Goal: Transaction & Acquisition: Purchase product/service

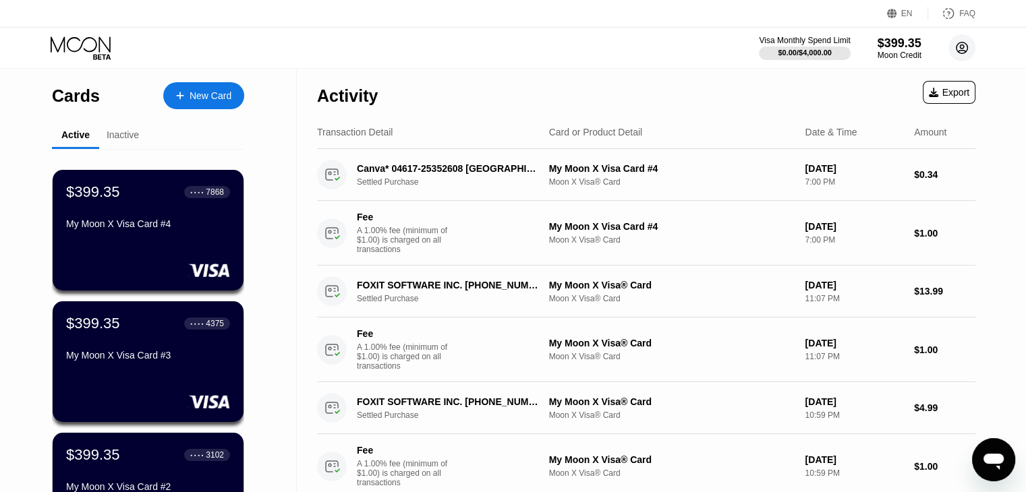
click at [958, 49] on circle at bounding box center [961, 47] width 27 height 27
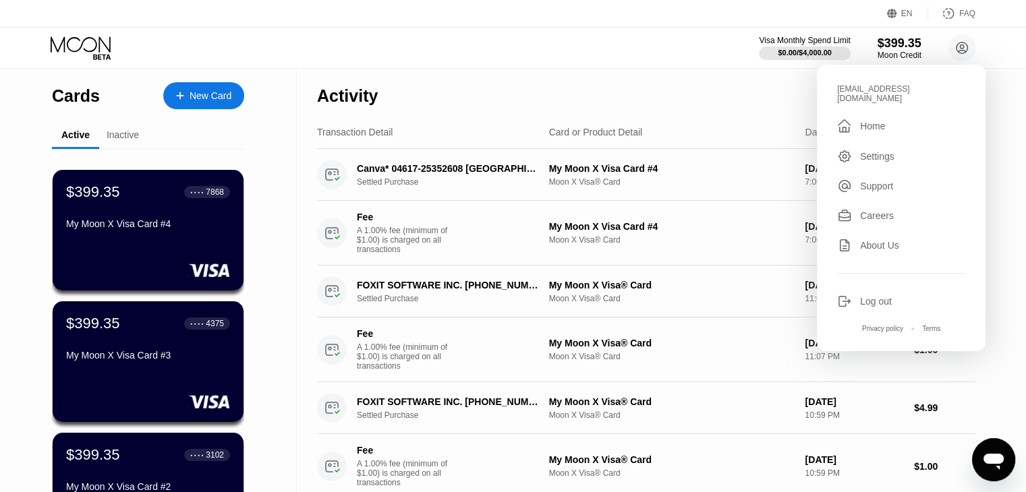
click at [861, 296] on div "Log out" at bounding box center [876, 301] width 32 height 11
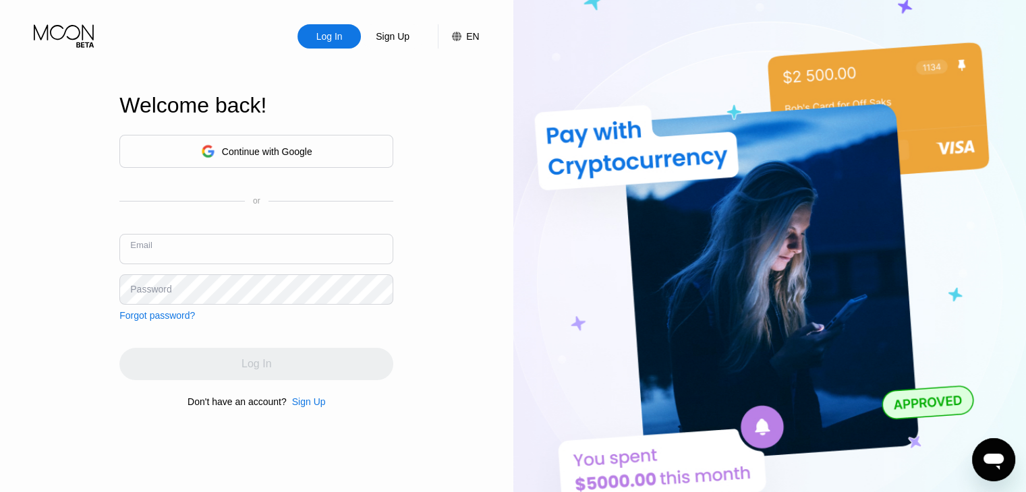
click at [310, 247] on input "text" at bounding box center [256, 249] width 274 height 30
type input "[EMAIL_ADDRESS][DOMAIN_NAME]"
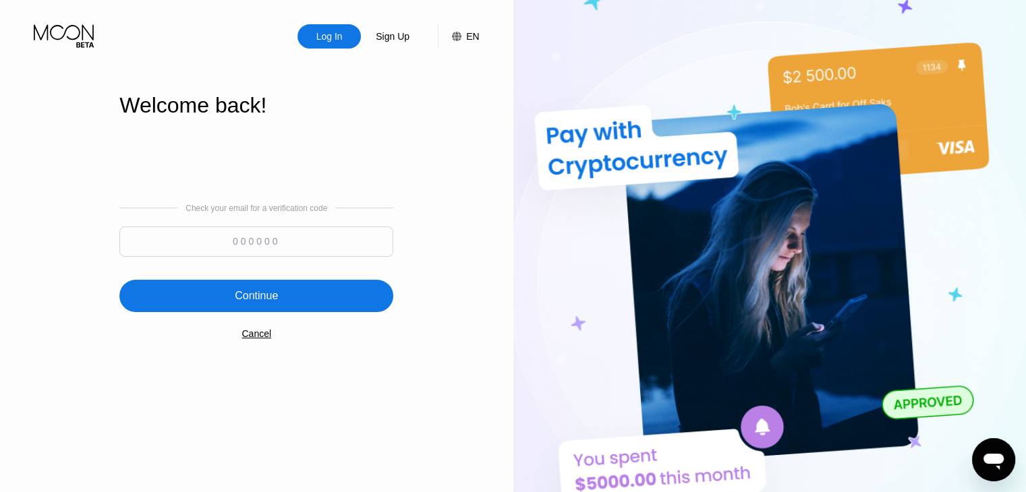
click at [314, 239] on input at bounding box center [256, 242] width 274 height 30
type input "146137"
click at [267, 303] on div "Continue" at bounding box center [256, 295] width 43 height 13
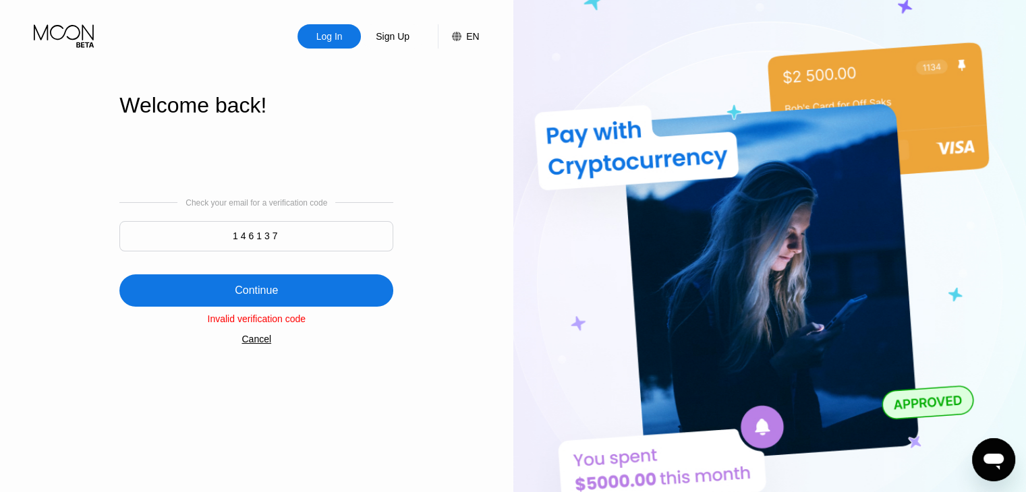
drag, startPoint x: 313, startPoint y: 249, endPoint x: 233, endPoint y: 260, distance: 81.1
click at [233, 260] on div "Check your email for a verification code 146137 Continue Invalid verification c…" at bounding box center [256, 271] width 274 height 274
type input "538738"
click at [297, 297] on div "Continue" at bounding box center [256, 291] width 274 height 32
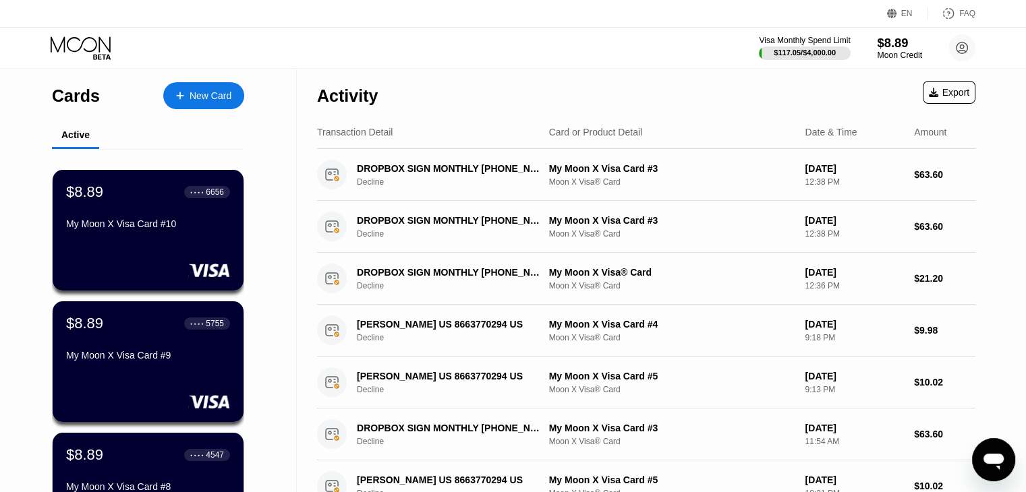
click at [896, 51] on div "Moon Credit" at bounding box center [899, 55] width 45 height 9
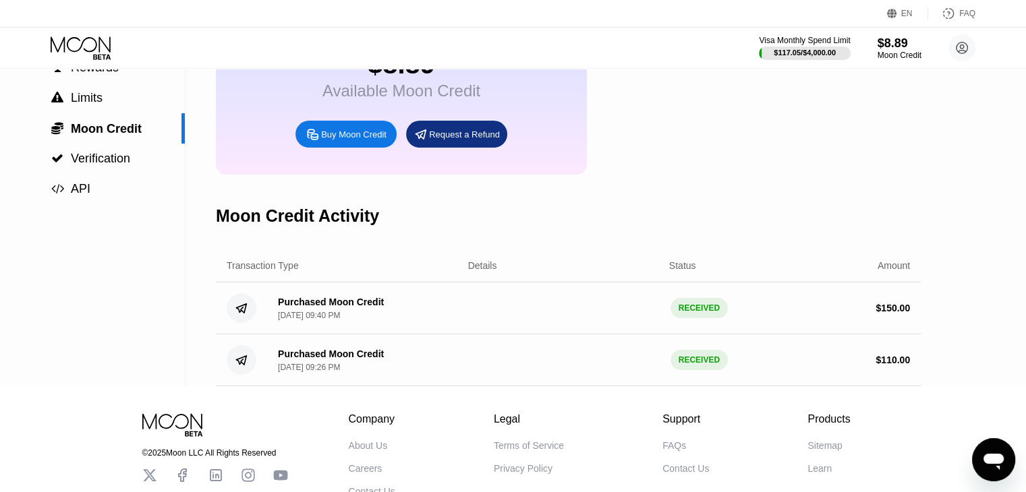
scroll to position [135, 0]
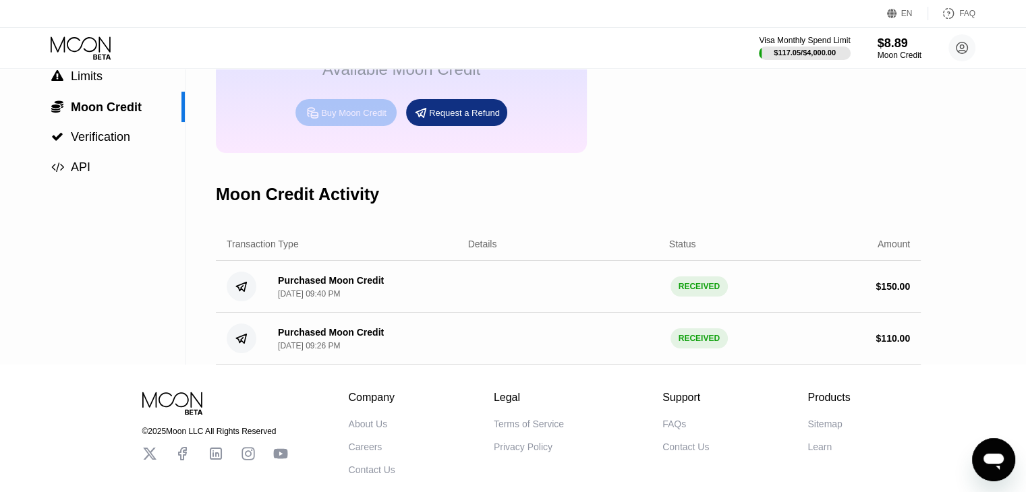
click at [340, 119] on div "Buy Moon Credit" at bounding box center [353, 112] width 65 height 11
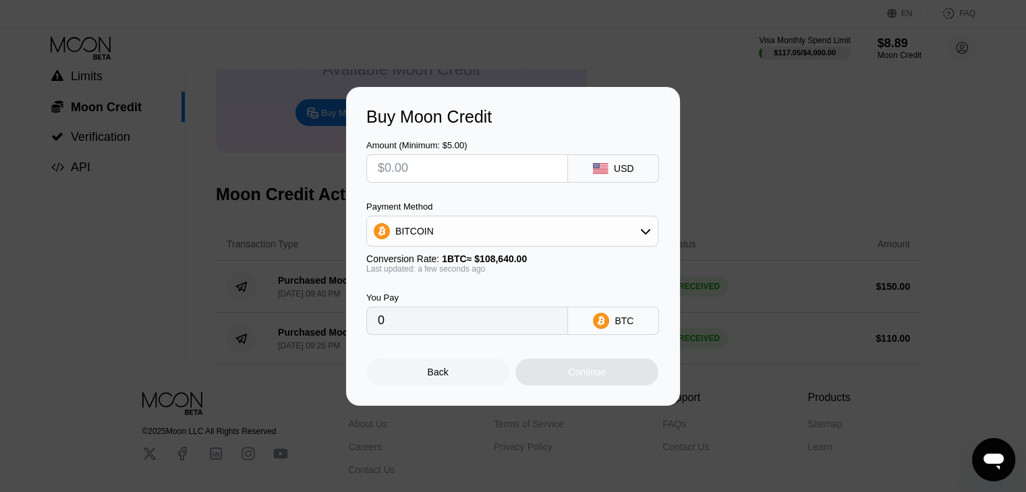
click at [451, 170] on input "text" at bounding box center [467, 168] width 179 height 27
type input "$2"
type input "0.00001841"
type input "$20"
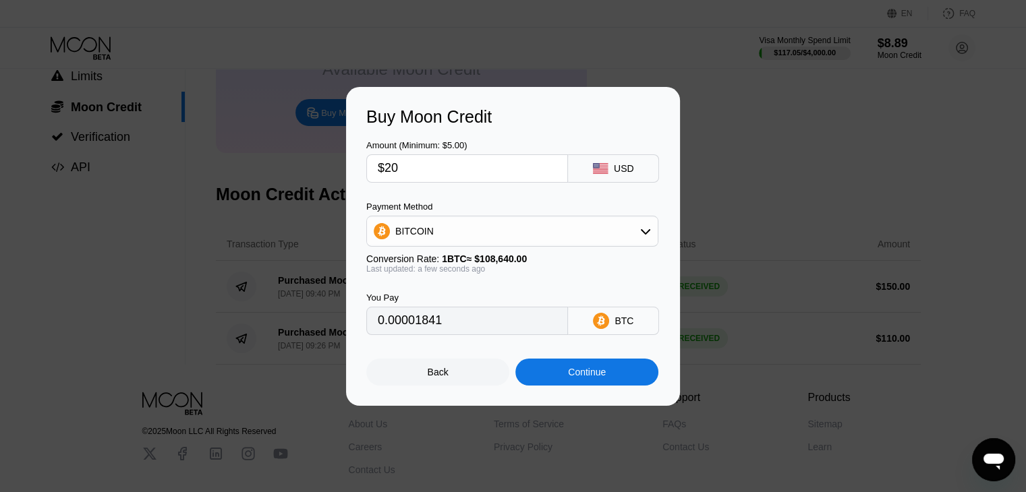
type input "0.00018410"
type input "$20"
click at [631, 378] on div "Continue" at bounding box center [586, 372] width 143 height 27
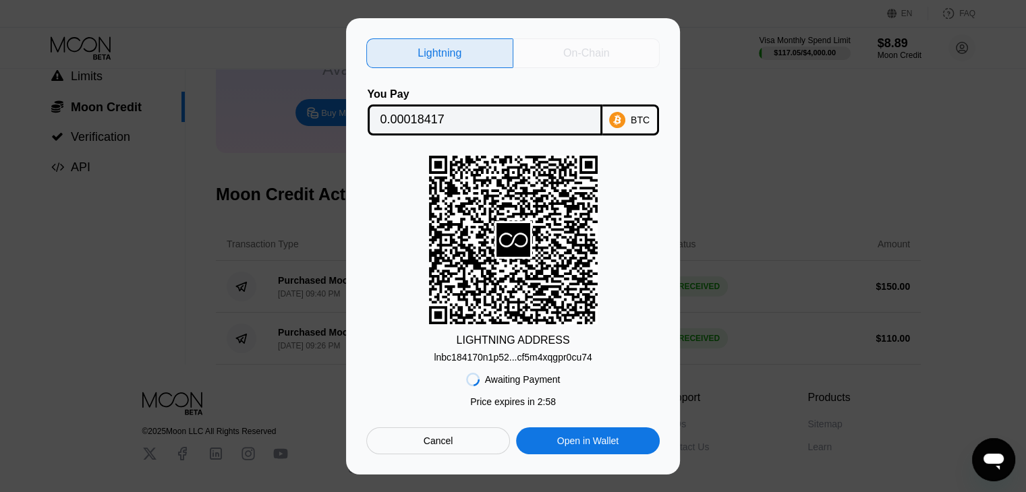
click at [585, 49] on div "On-Chain" at bounding box center [586, 53] width 46 height 13
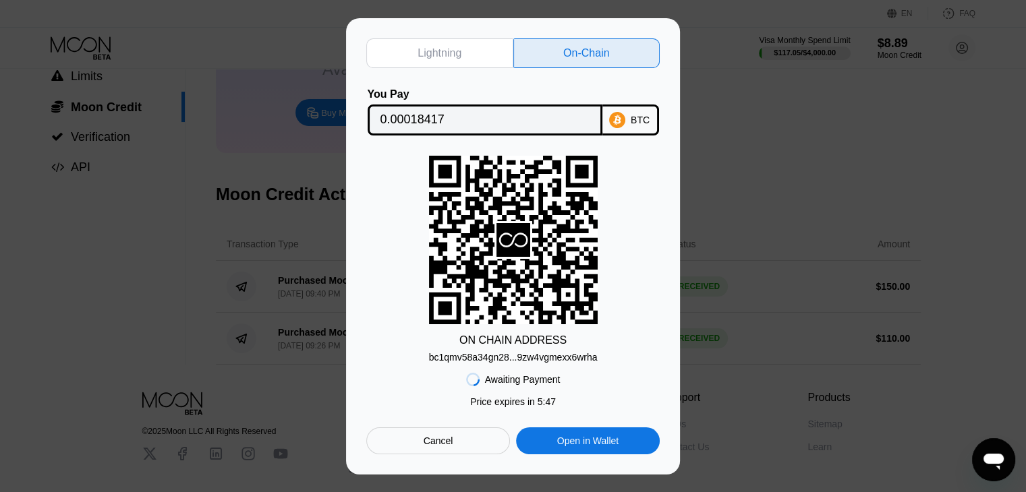
click at [455, 449] on div "Cancel" at bounding box center [438, 441] width 144 height 27
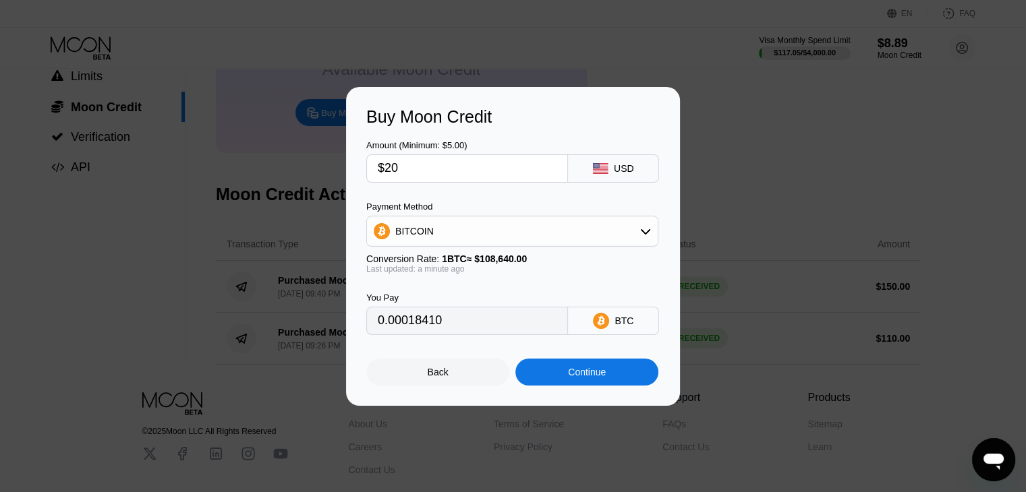
click at [486, 165] on input "$20" at bounding box center [467, 168] width 179 height 27
type input "$2"
type input "0.00001841"
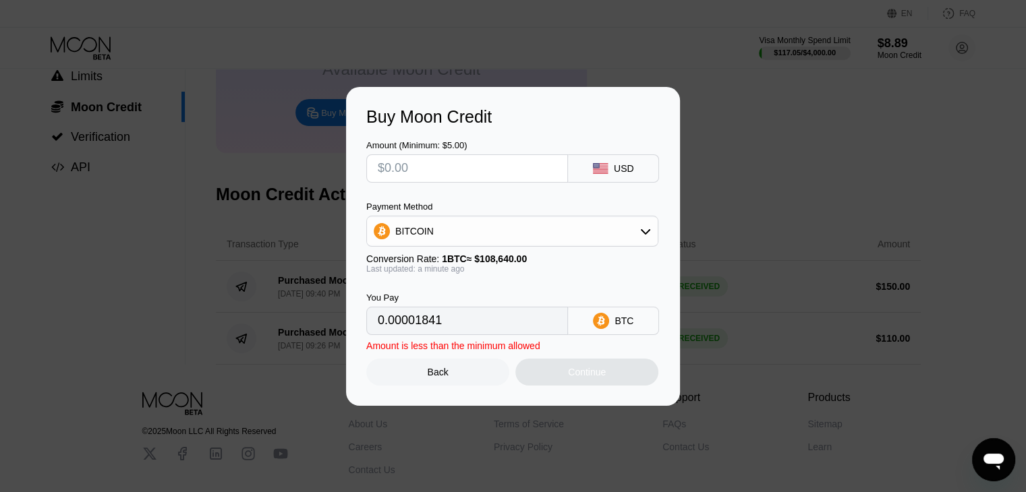
type input "0"
type input "$8"
type input "0.00007364"
type input "0"
type input "$7"
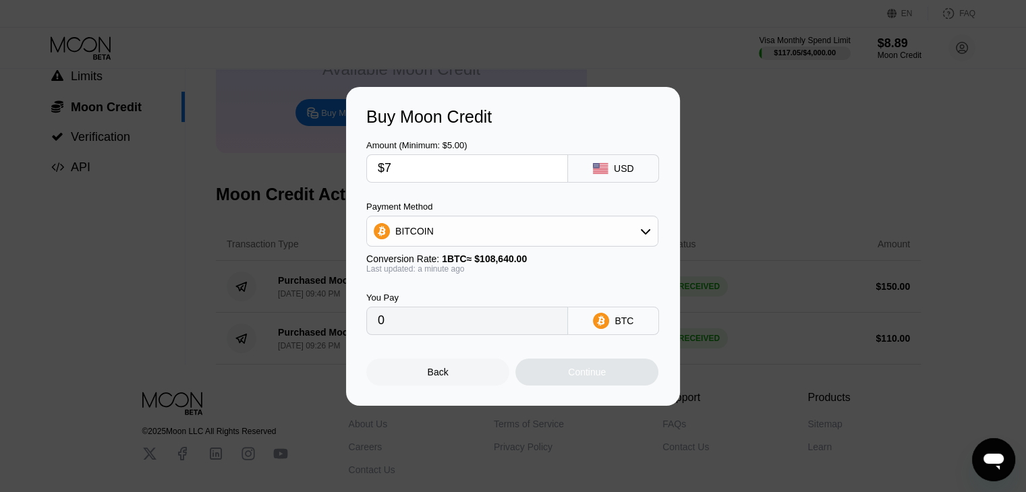
type input "0.00006444"
type input "$7.5"
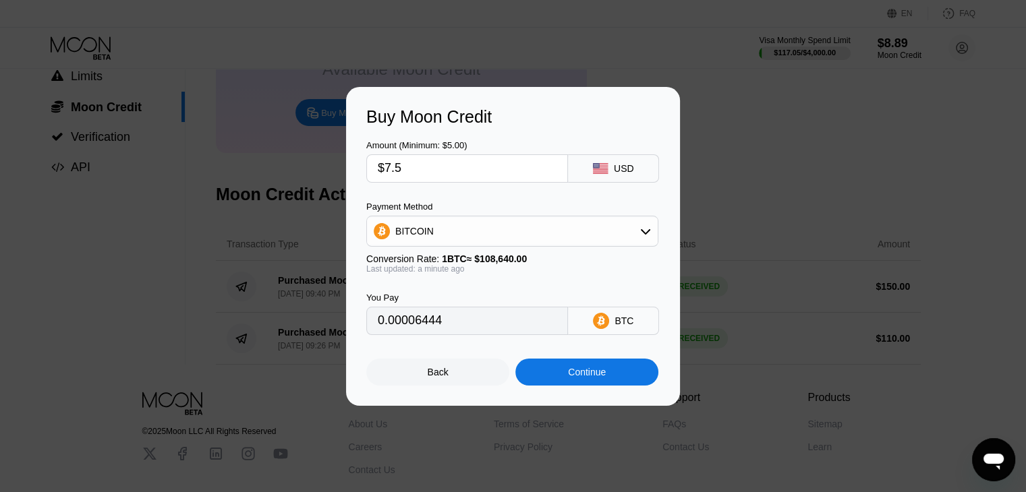
type input "0.00006904"
type input "$7.50"
click at [578, 378] on div "Continue" at bounding box center [587, 372] width 38 height 11
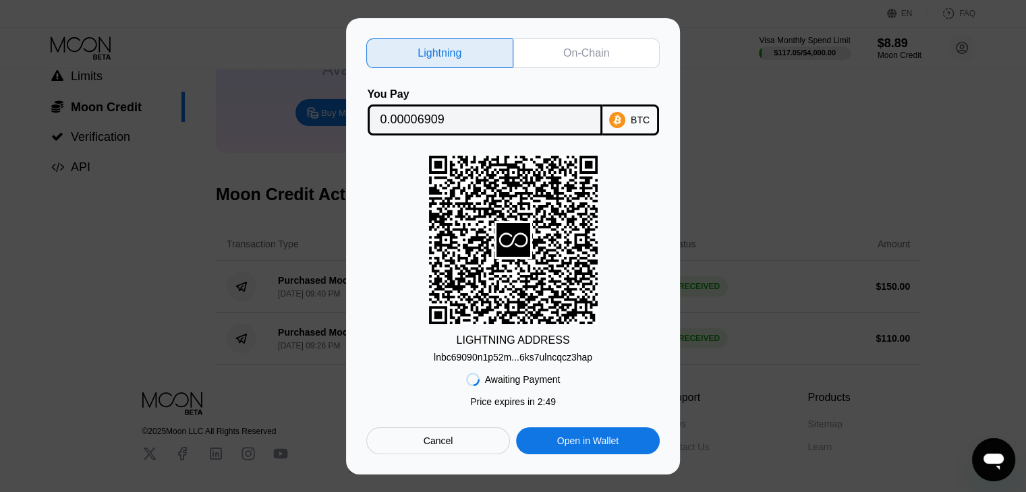
click at [570, 55] on div "On-Chain" at bounding box center [586, 53] width 46 height 13
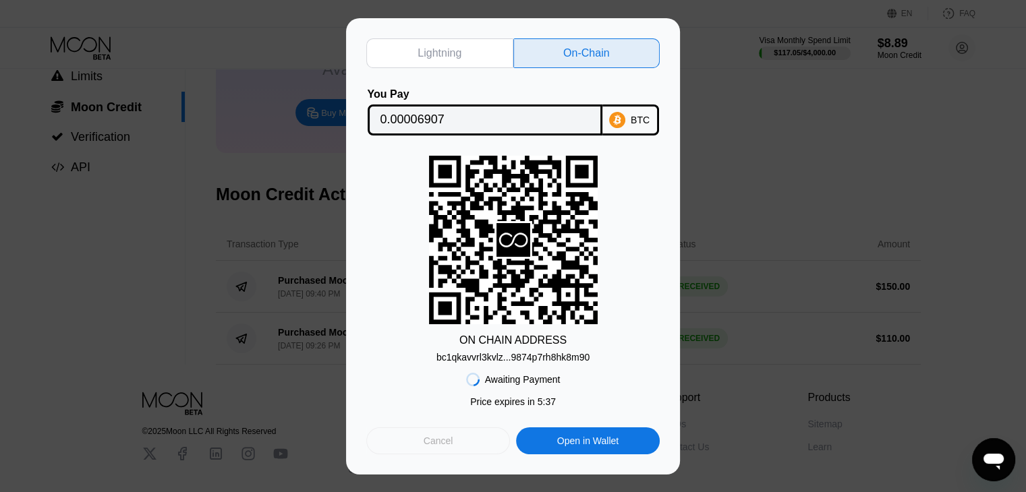
click at [438, 443] on div "Cancel" at bounding box center [439, 441] width 30 height 12
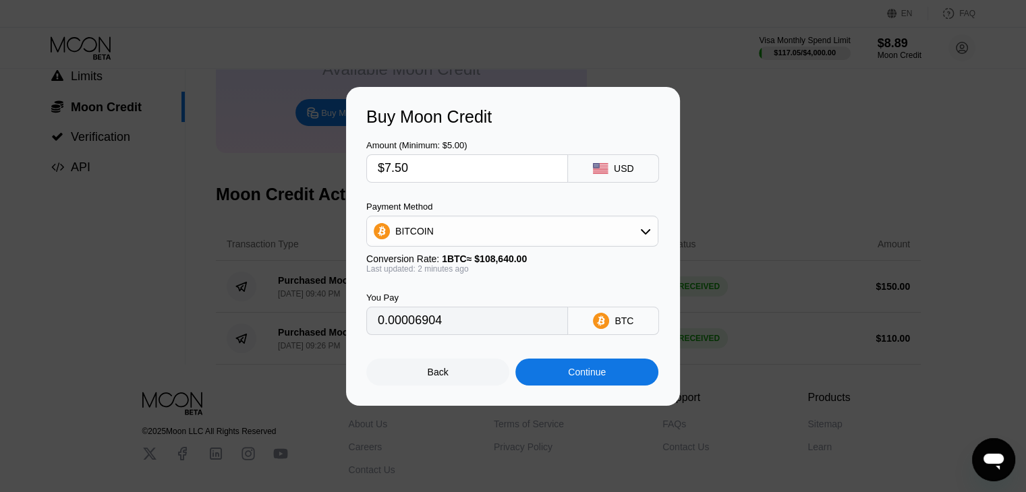
click at [436, 174] on input "$7.50" at bounding box center [467, 168] width 179 height 27
type input "$7."
type input "0.00006444"
type input "$7"
click at [604, 378] on div "Continue" at bounding box center [587, 372] width 38 height 11
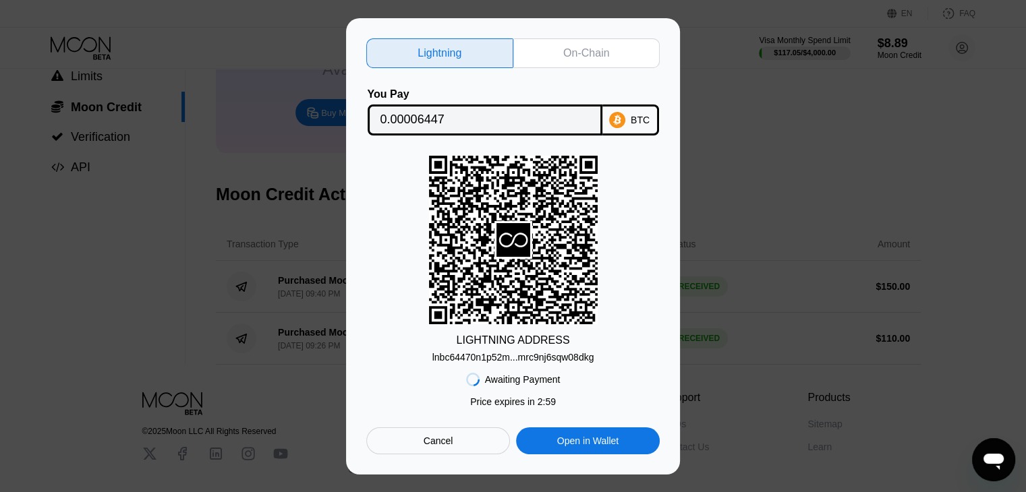
click at [606, 49] on div "On-Chain" at bounding box center [586, 53] width 46 height 13
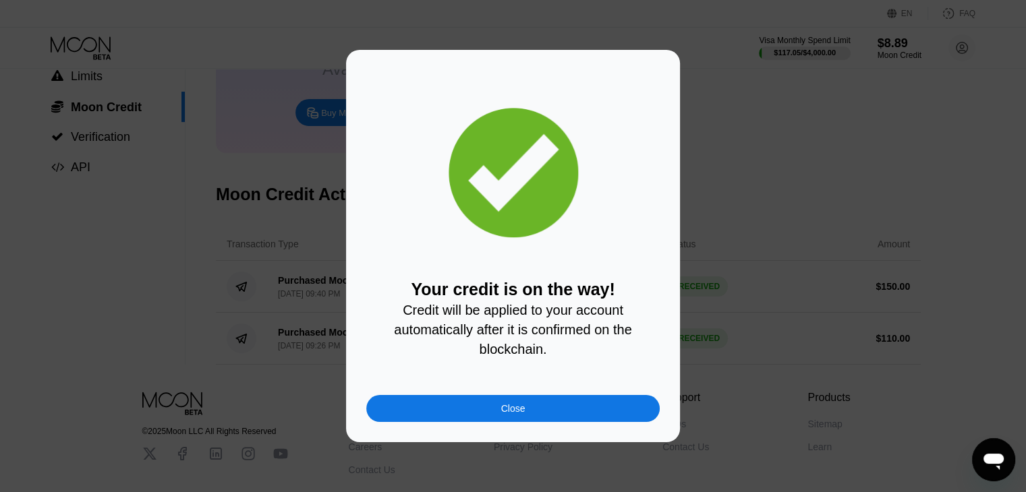
click at [577, 410] on div "Close" at bounding box center [512, 408] width 293 height 27
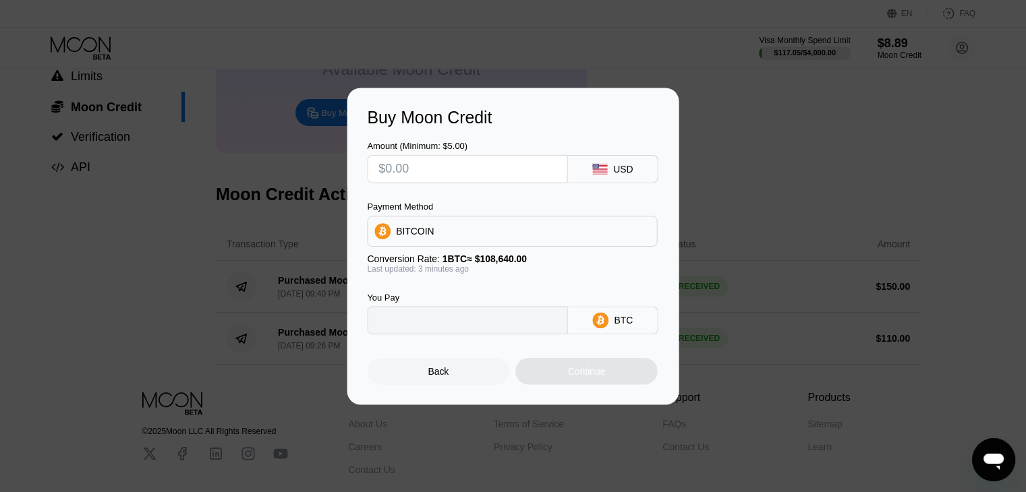
type input "0"
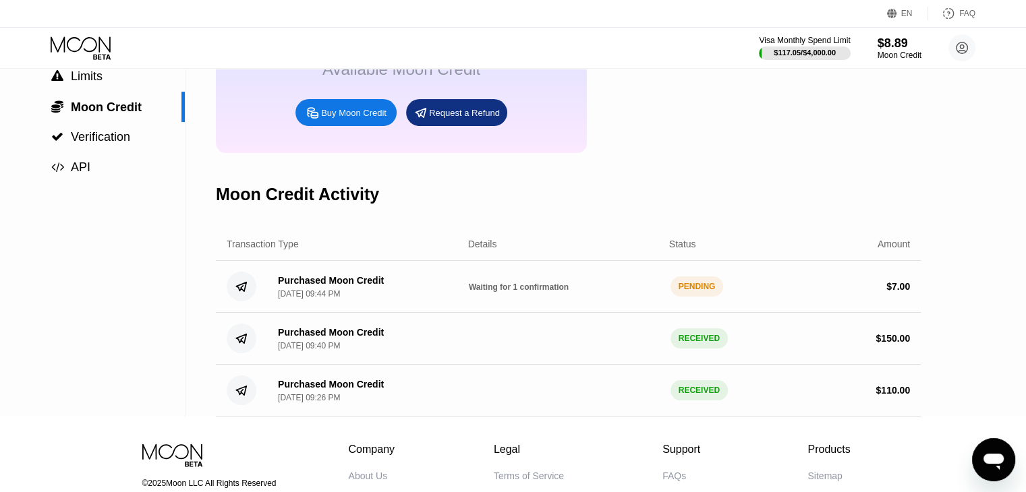
click at [62, 51] on icon at bounding box center [82, 48] width 63 height 24
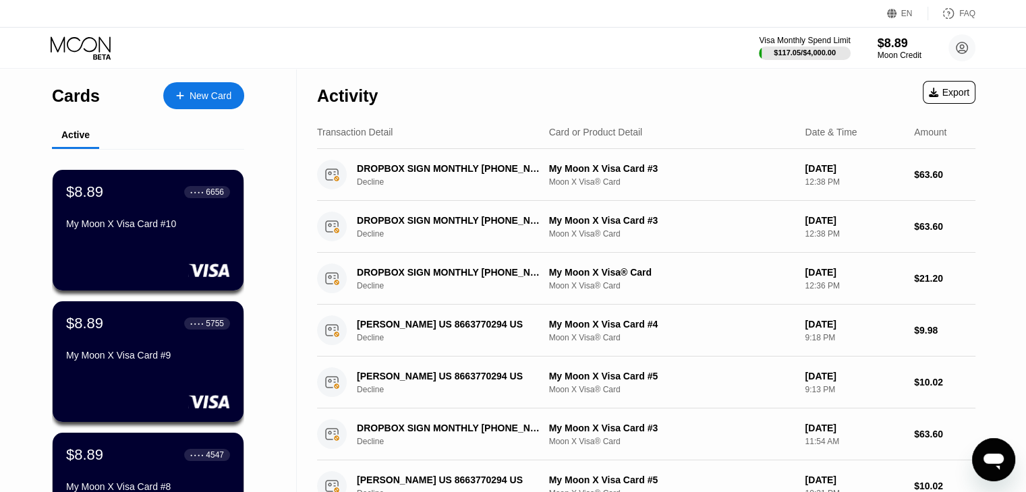
click at [94, 55] on icon at bounding box center [102, 56] width 18 height 5
click at [83, 48] on icon at bounding box center [82, 48] width 63 height 24
click at [898, 55] on div "Moon Credit" at bounding box center [899, 55] width 45 height 9
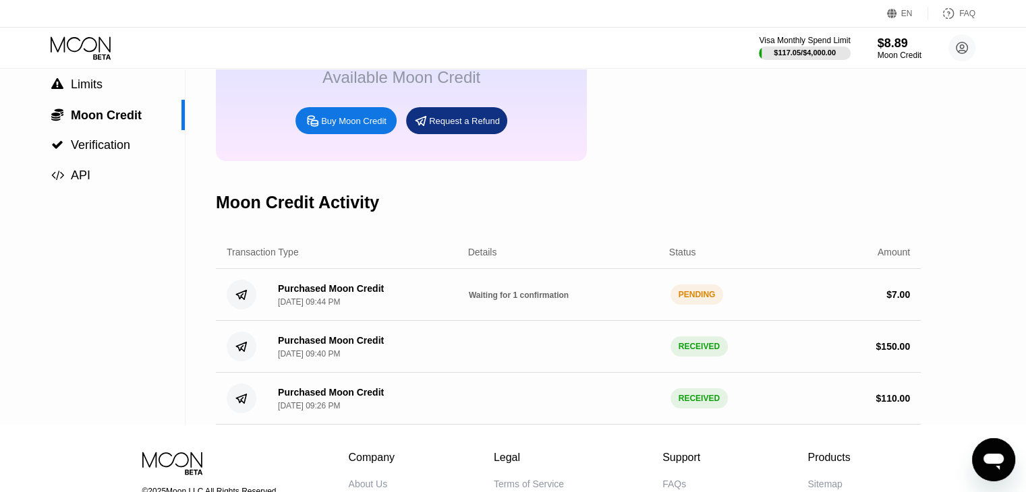
scroll to position [135, 0]
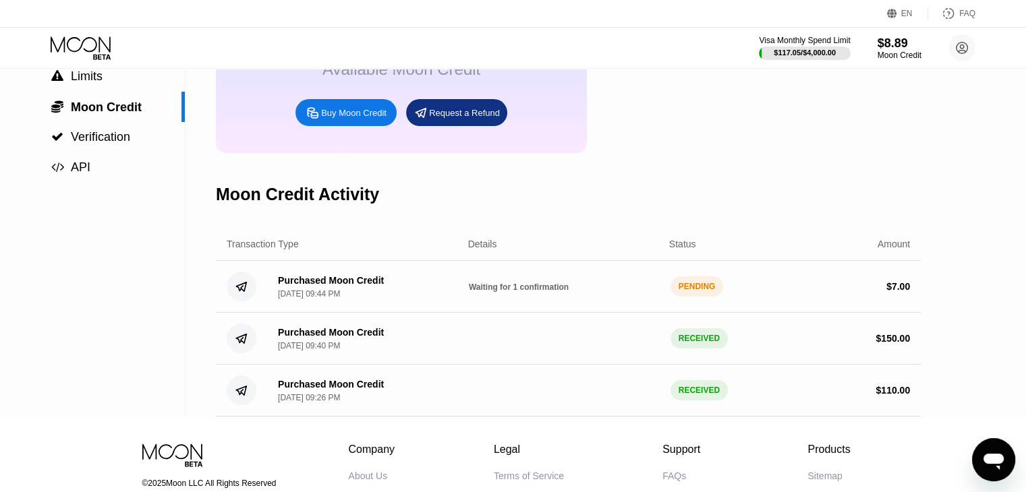
click at [355, 119] on div "Buy Moon Credit" at bounding box center [353, 112] width 65 height 11
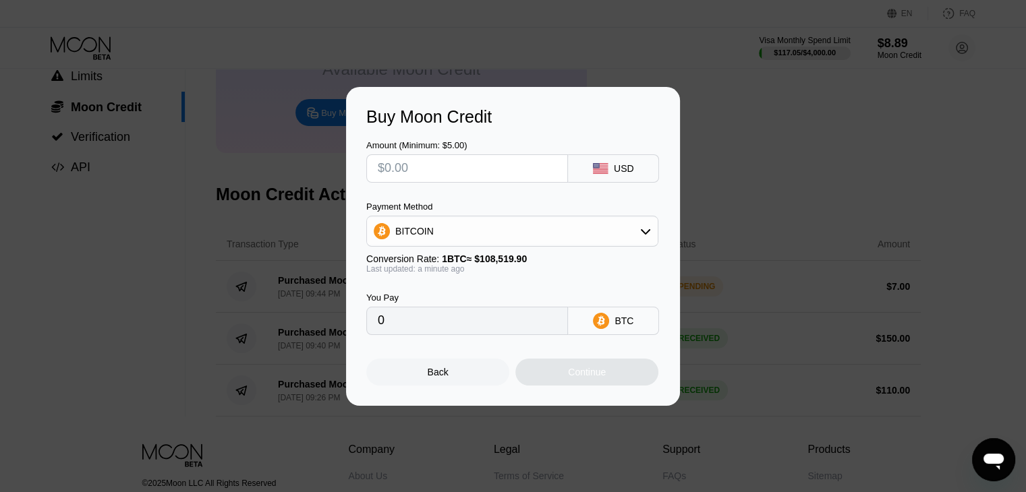
click at [482, 238] on div "BITCOIN" at bounding box center [512, 231] width 291 height 27
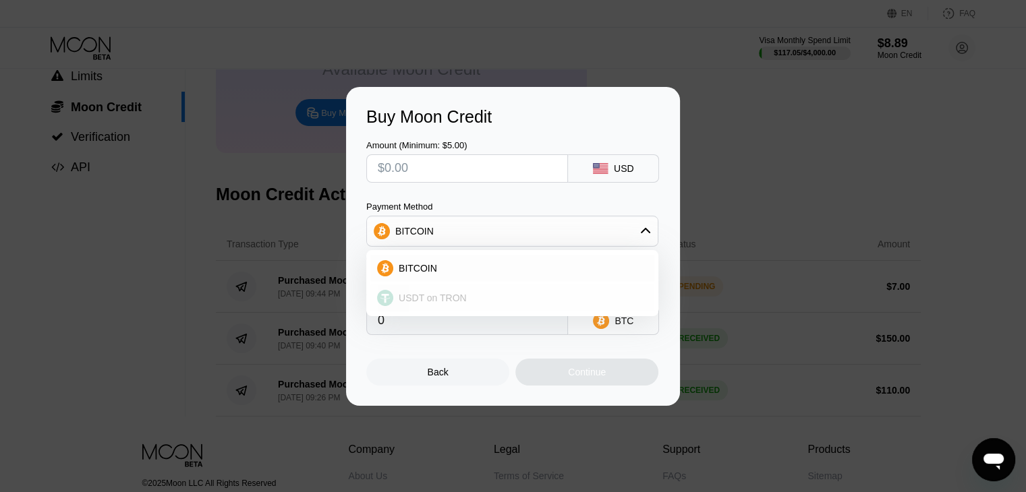
click at [471, 295] on div "USDT on TRON" at bounding box center [520, 298] width 254 height 11
type input "0.00"
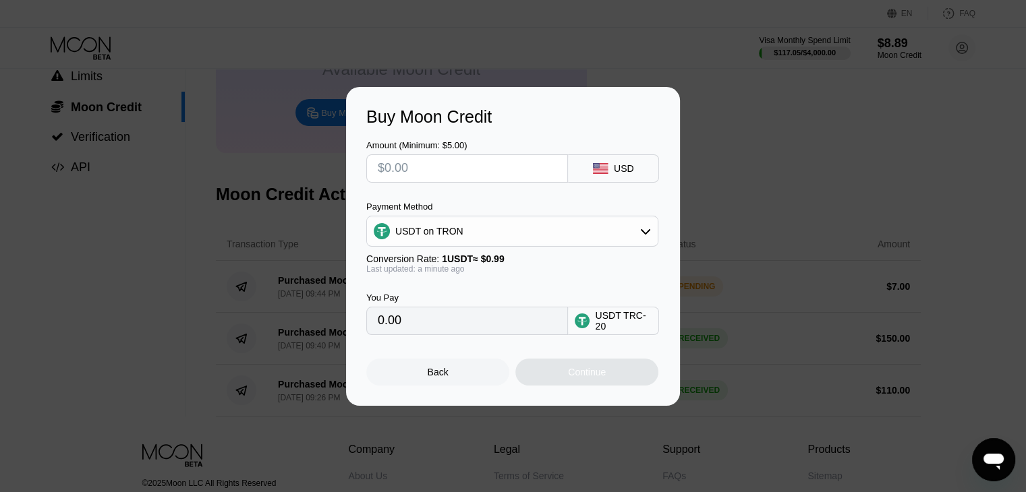
click at [424, 174] on input "text" at bounding box center [467, 168] width 179 height 27
type input "$3"
type input "3.03"
type input "$30"
type input "30.30"
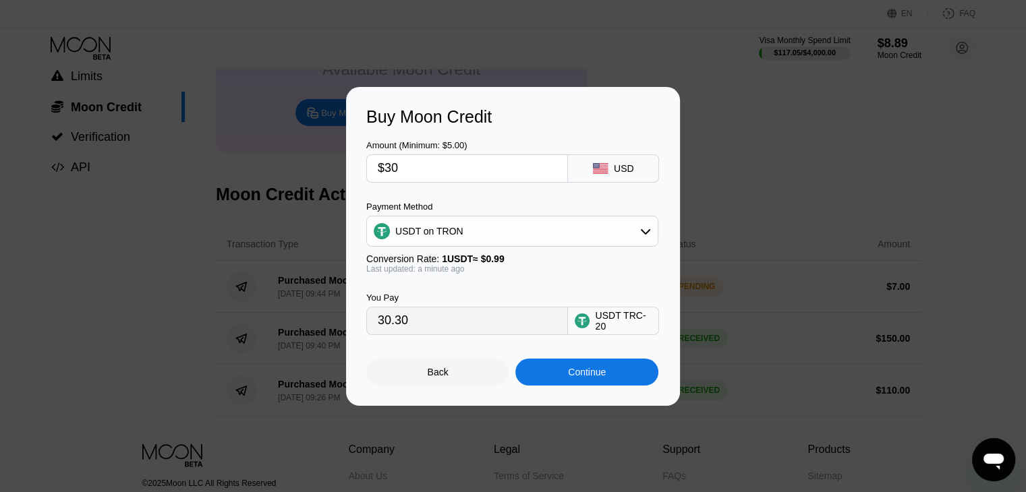
type input "$30"
click at [626, 386] on div "Continue" at bounding box center [586, 372] width 143 height 27
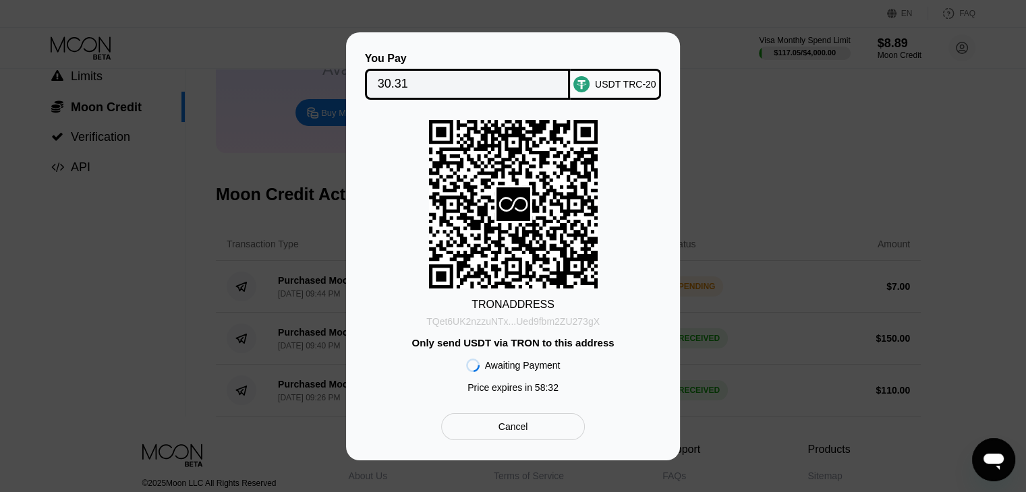
click at [532, 322] on div "TQet6UK2nzzuNTx...Ued9fbm2ZU273gX" at bounding box center [512, 321] width 173 height 11
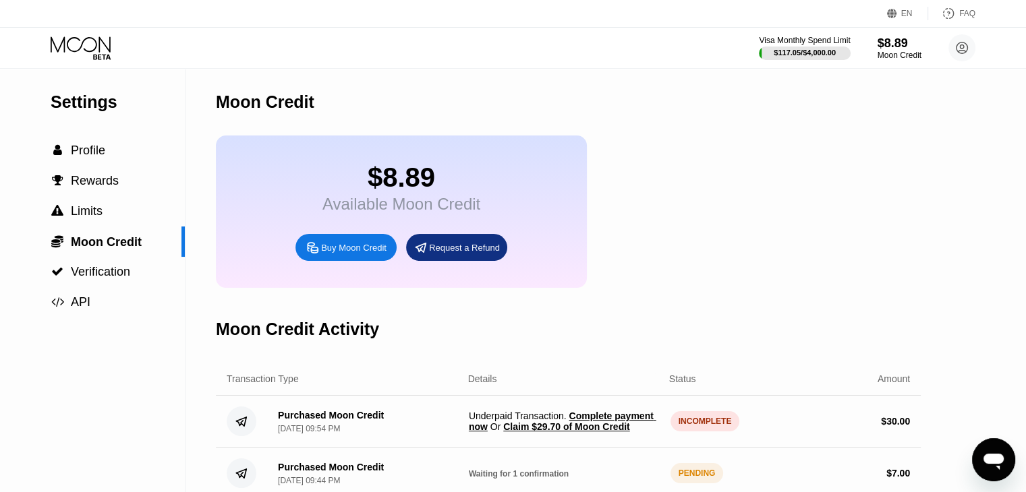
click at [561, 432] on span "Claim $29.70 of Moon Credit" at bounding box center [566, 427] width 126 height 11
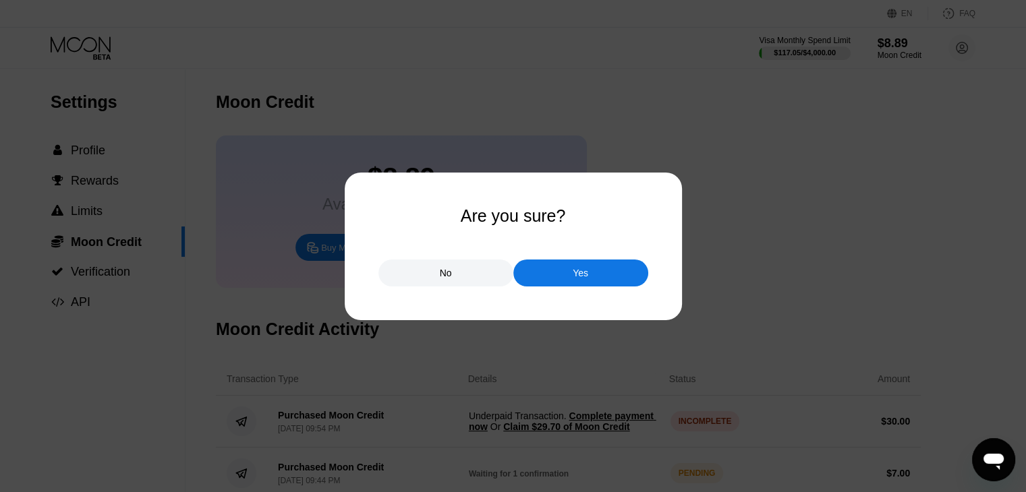
click at [561, 281] on div "Yes" at bounding box center [580, 273] width 135 height 27
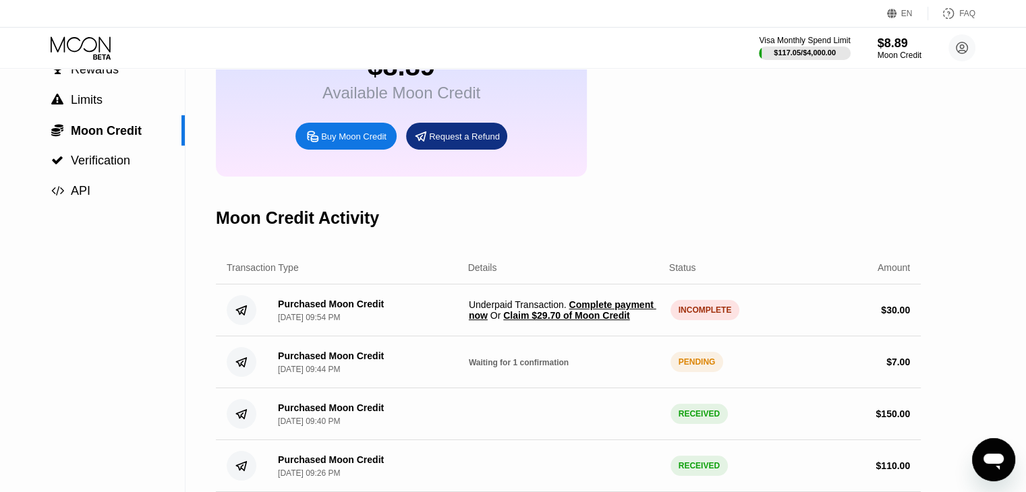
scroll to position [135, 0]
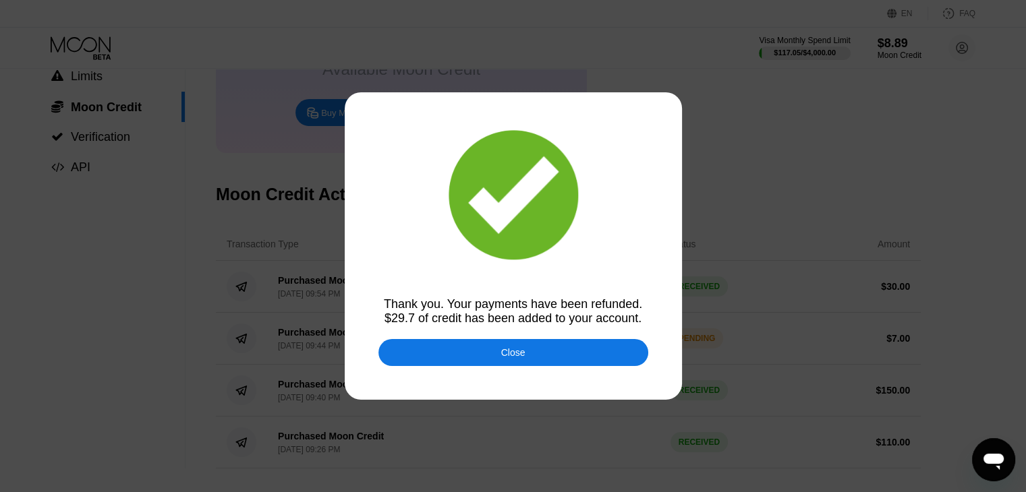
click at [542, 351] on div "Close" at bounding box center [513, 352] width 270 height 27
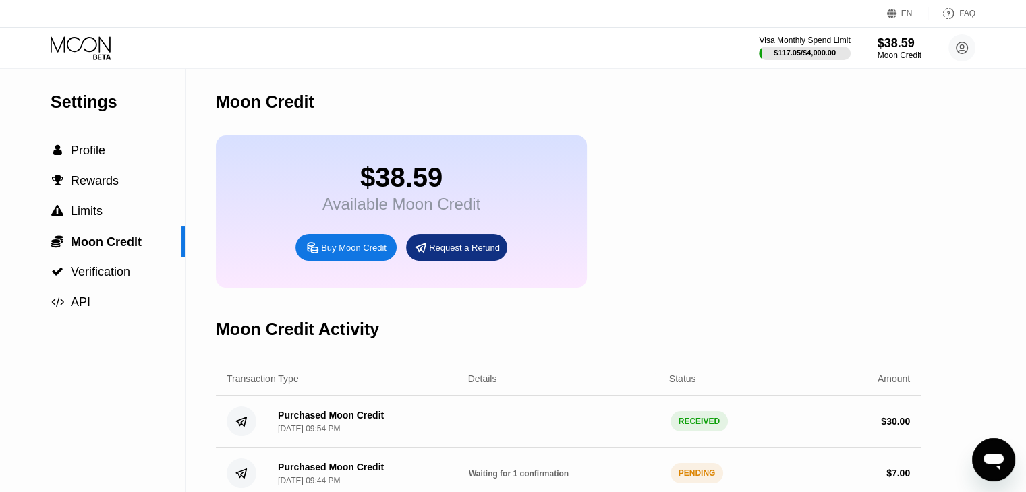
click at [98, 49] on icon at bounding box center [82, 48] width 63 height 24
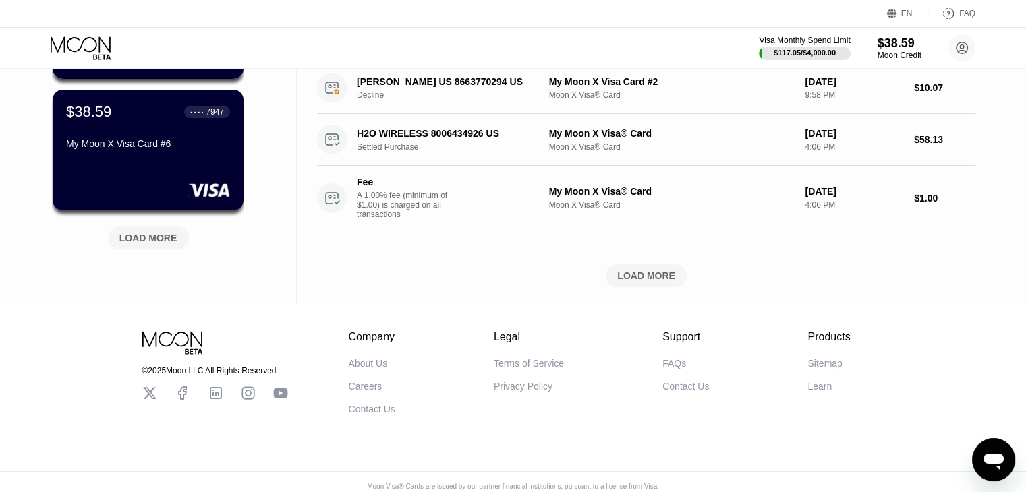
scroll to position [607, 0]
click at [169, 241] on div "LOAD MORE" at bounding box center [148, 237] width 58 height 12
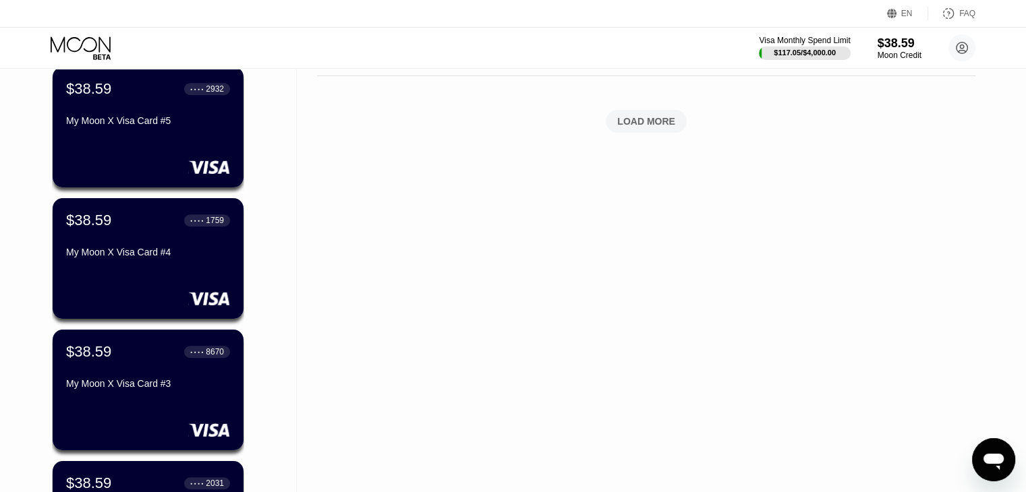
scroll to position [809, 0]
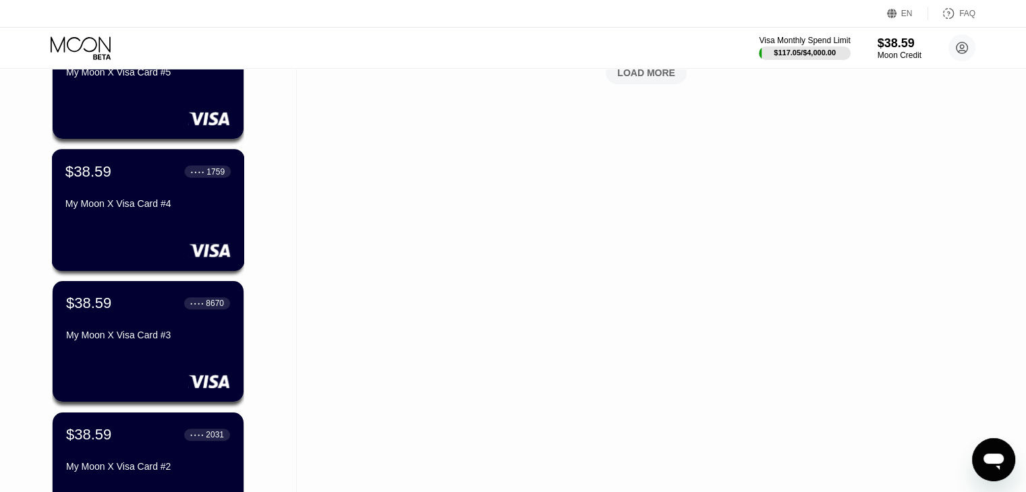
click at [170, 244] on div "$38.59 ● ● ● ● 1759 My Moon X Visa Card #4" at bounding box center [148, 210] width 193 height 122
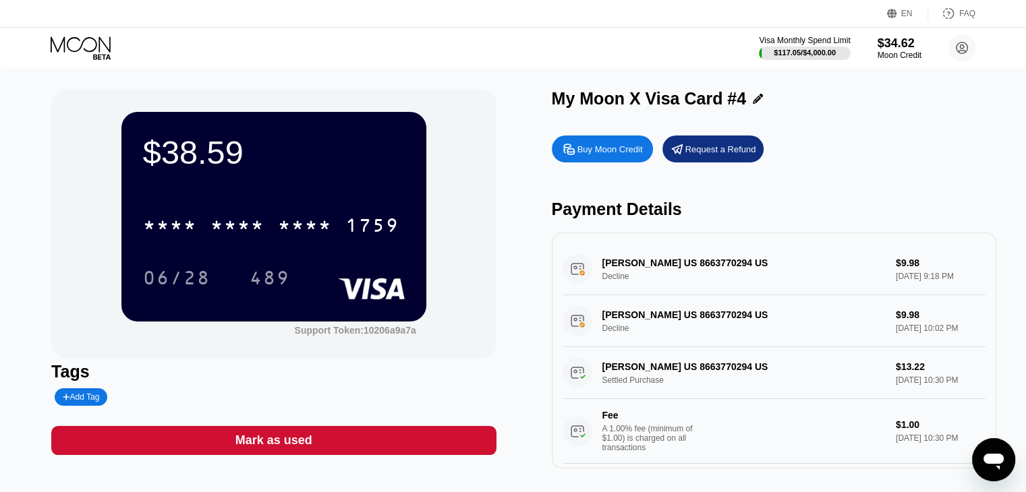
click at [92, 44] on icon at bounding box center [82, 48] width 63 height 24
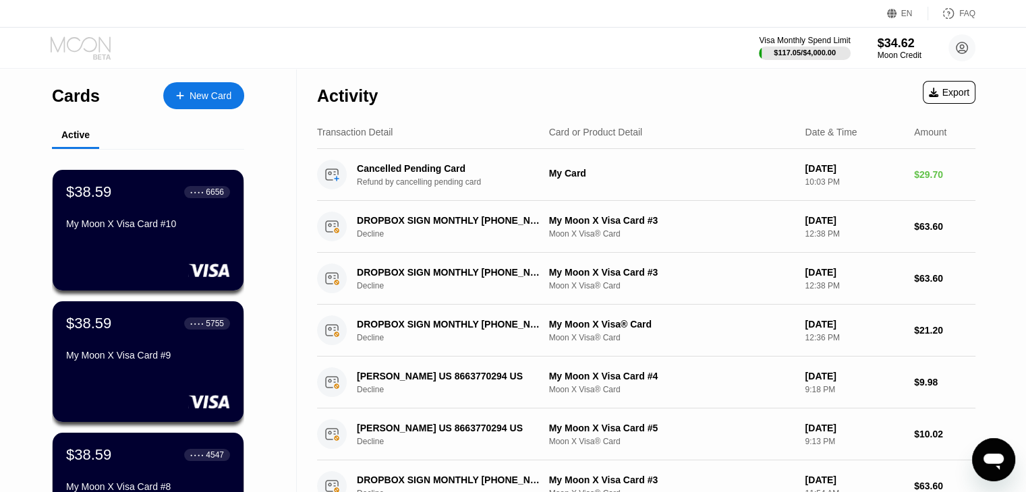
click at [86, 49] on icon at bounding box center [82, 48] width 63 height 24
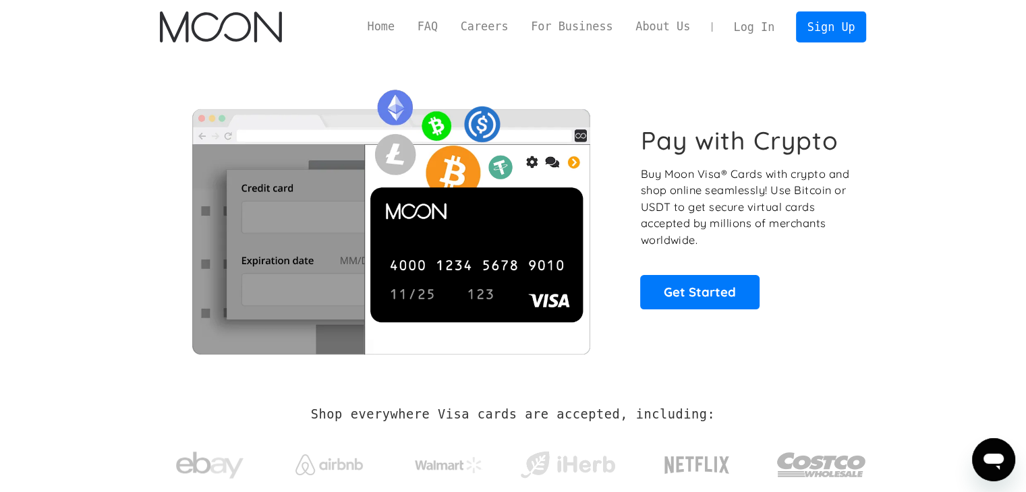
click at [715, 28] on link "Log In" at bounding box center [753, 27] width 63 height 30
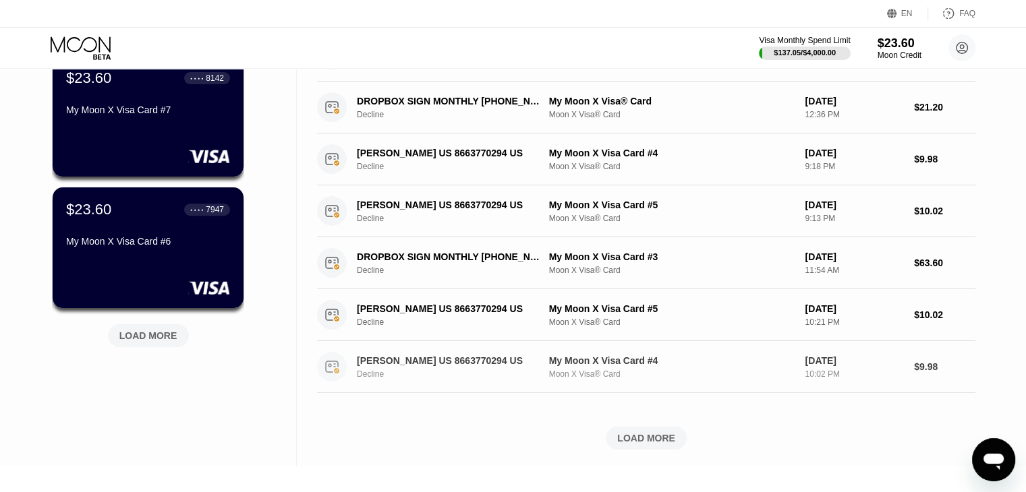
scroll to position [607, 0]
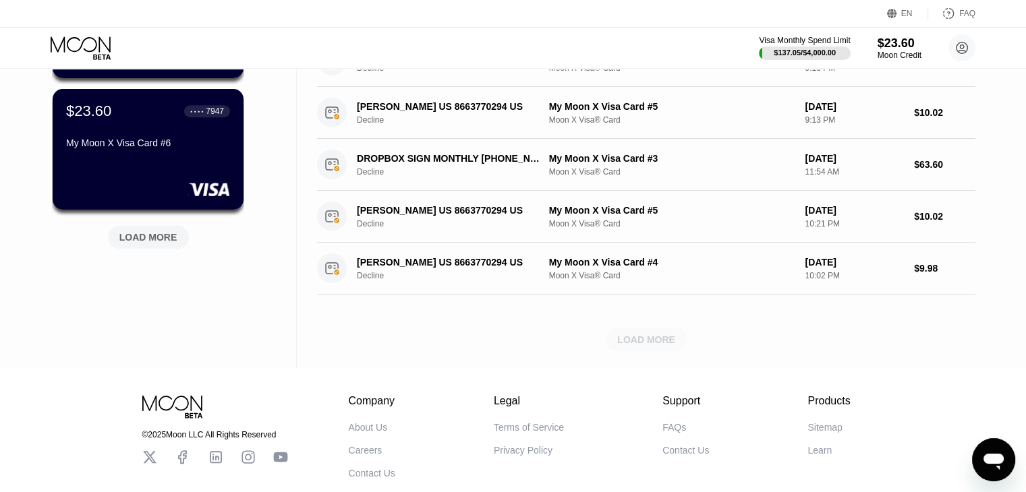
click at [664, 346] on div "LOAD MORE" at bounding box center [646, 340] width 58 height 12
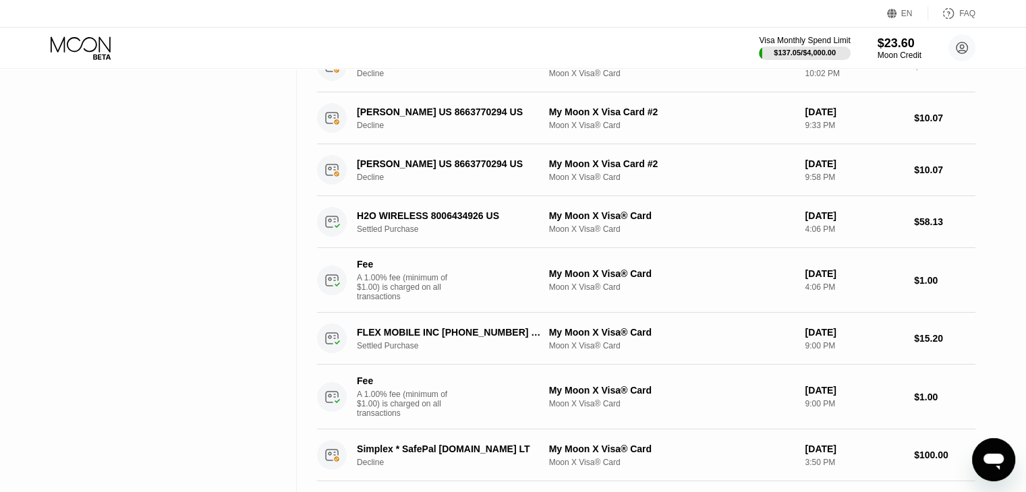
scroll to position [742, 0]
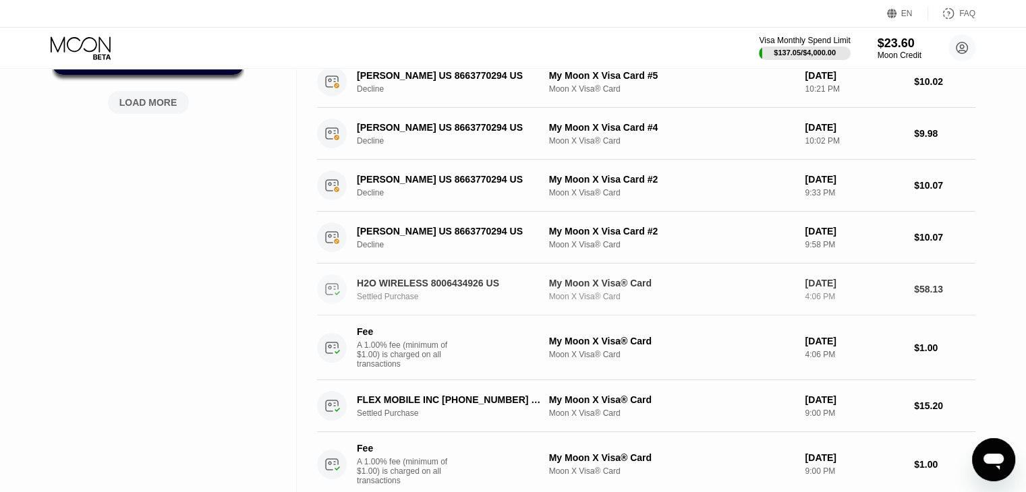
click at [401, 289] on div "H2O WIRELESS 8006434926 US" at bounding box center [449, 283] width 185 height 11
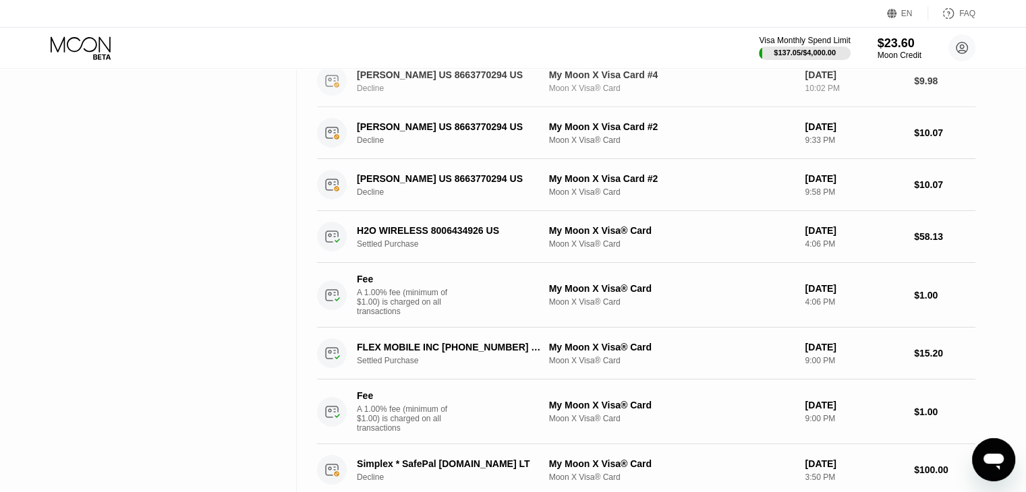
scroll to position [809, 0]
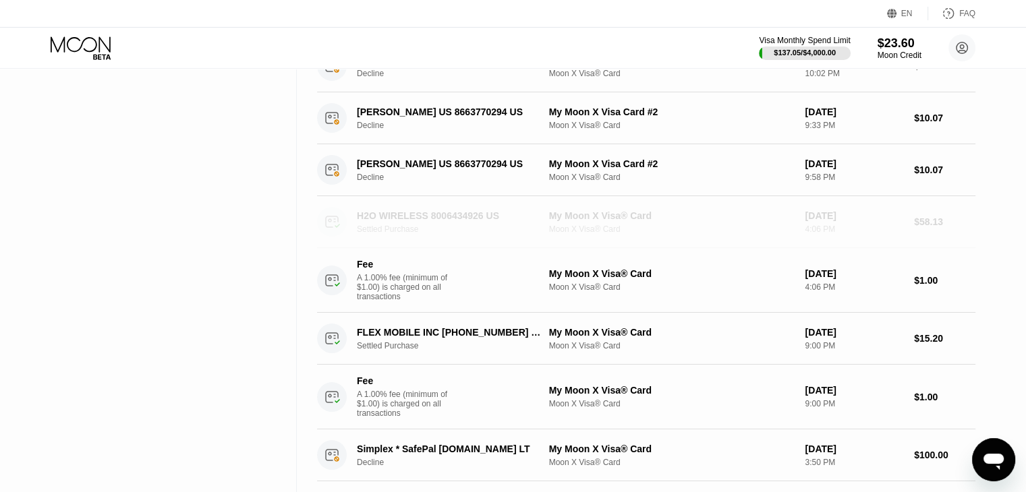
click at [497, 234] on div "Settled Purchase" at bounding box center [456, 229] width 199 height 9
